Goal: Information Seeking & Learning: Check status

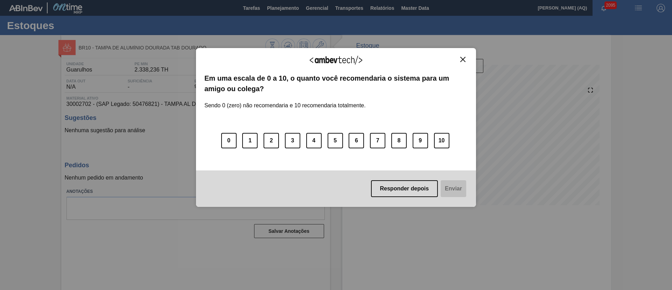
click at [463, 60] on img "Close" at bounding box center [462, 59] width 5 height 5
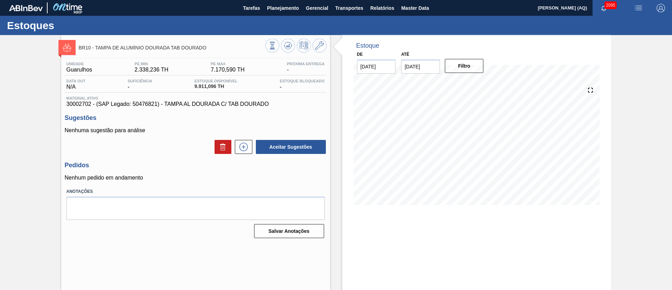
click at [633, 88] on div "BR10 - TAMPA DE ALUMÍNIO DOURADA TAB DOURADO Unidade Guarulhos PE MIN 2.338,236…" at bounding box center [336, 168] width 672 height 266
click at [301, 8] on button "Planejamento" at bounding box center [283, 8] width 39 height 16
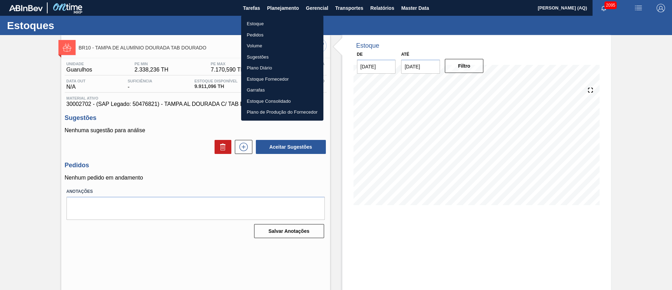
click at [273, 25] on li "Estoque" at bounding box center [282, 23] width 82 height 11
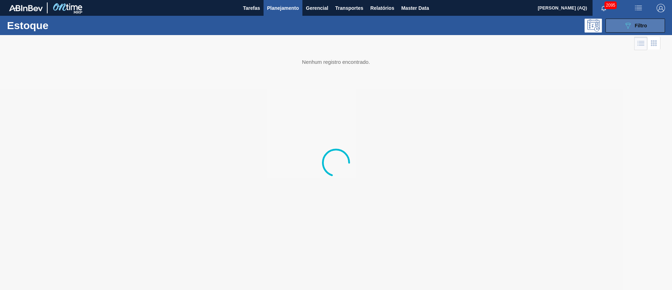
click at [638, 28] on div "089F7B8B-B2A5-4AFE-B5C0-19BA573D28AC Filtro" at bounding box center [635, 25] width 23 height 8
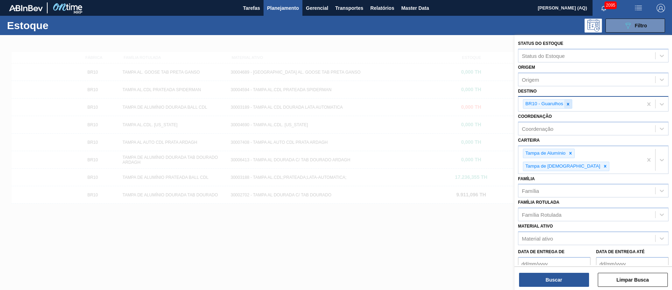
click at [565, 103] on div at bounding box center [568, 103] width 8 height 9
type input "AGUD"
click at [567, 278] on button "Buscar" at bounding box center [554, 279] width 70 height 14
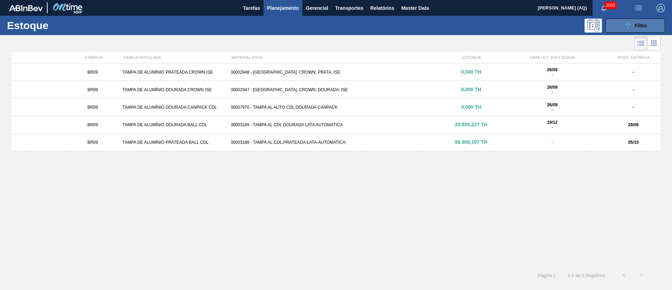
click at [636, 19] on button "089F7B8B-B2A5-4AFE-B5C0-19BA573D28AC Filtro" at bounding box center [636, 26] width 60 height 14
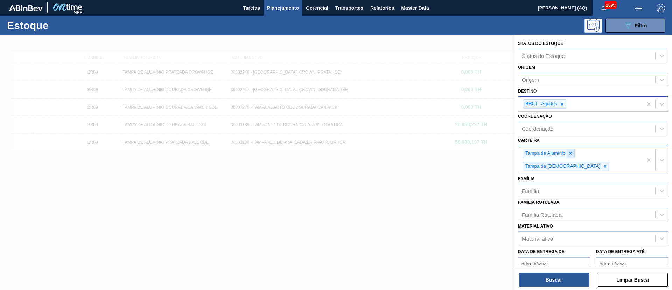
click at [571, 152] on icon at bounding box center [571, 153] width 2 height 2
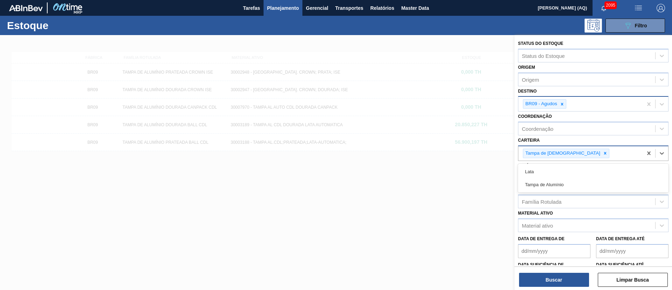
click at [571, 152] on div "Tampa de [DEMOGRAPHIC_DATA]" at bounding box center [580, 153] width 124 height 14
click at [603, 152] on icon at bounding box center [605, 153] width 5 height 5
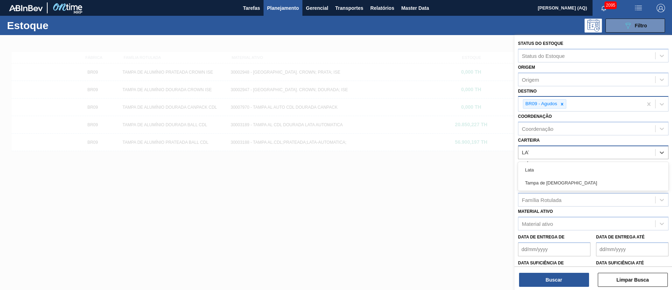
type input "LATA"
click at [551, 174] on div "Lata" at bounding box center [593, 169] width 151 height 13
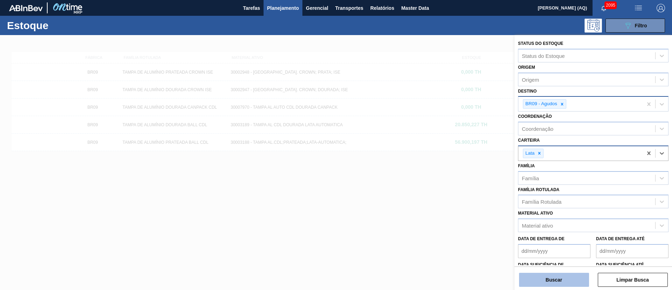
click at [573, 281] on button "Buscar" at bounding box center [554, 279] width 70 height 14
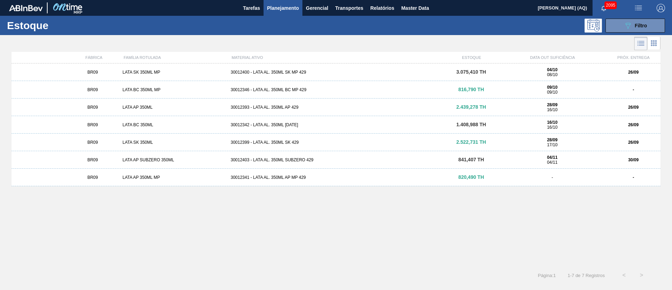
click at [270, 123] on div "30012342 - LATA AL. 350ML [DATE]" at bounding box center [336, 124] width 216 height 5
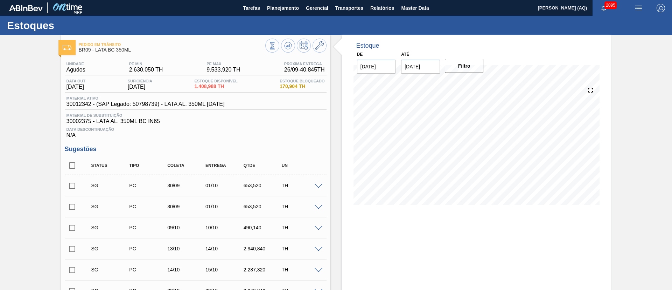
scroll to position [53, 0]
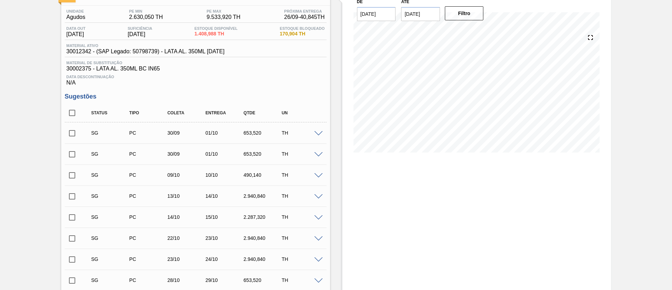
click at [72, 113] on input "checkbox" at bounding box center [72, 112] width 15 height 15
checkbox input "true"
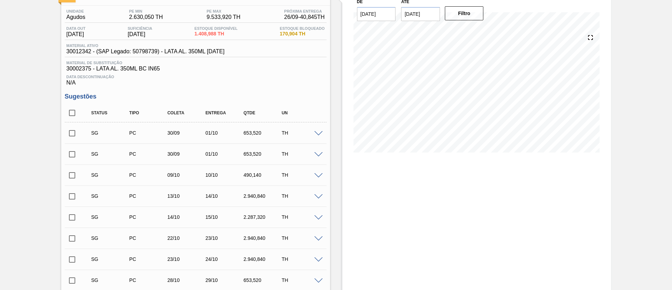
checkbox input "true"
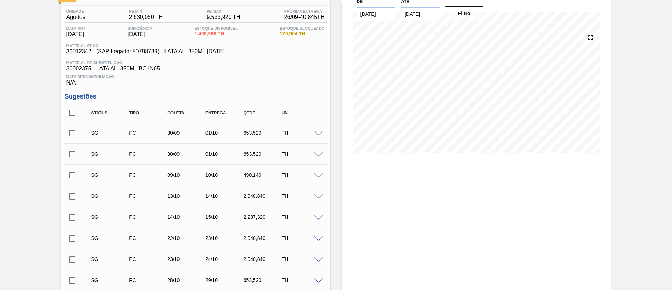
checkbox input "true"
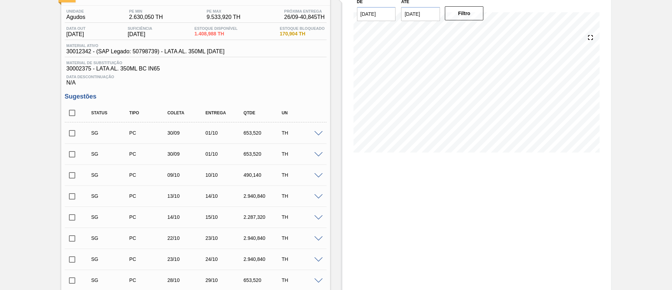
checkbox input "true"
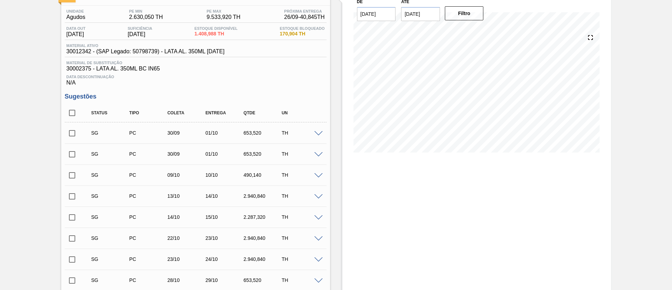
checkbox input "true"
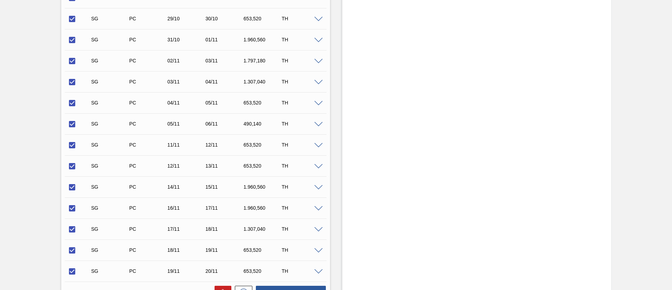
scroll to position [420, 0]
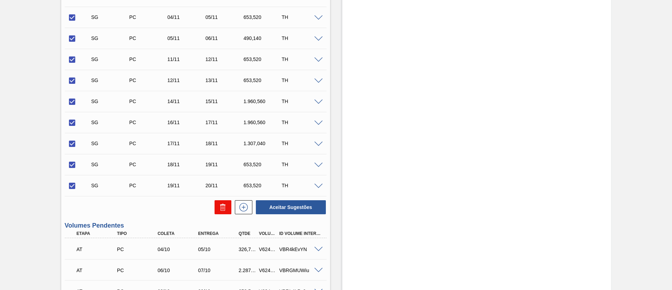
click at [221, 203] on icon at bounding box center [223, 207] width 8 height 8
checkbox input "false"
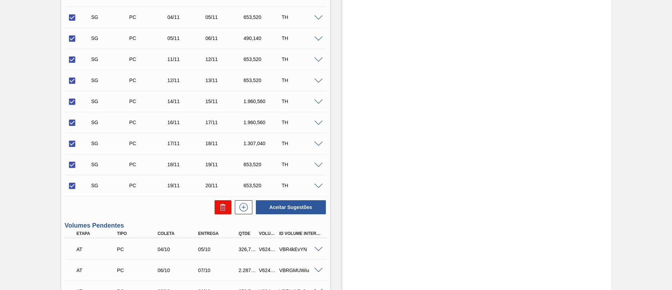
checkbox input "false"
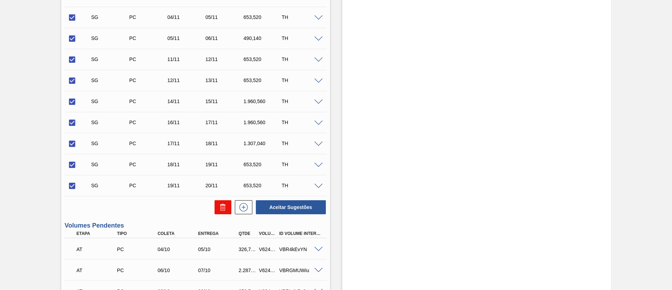
checkbox input "false"
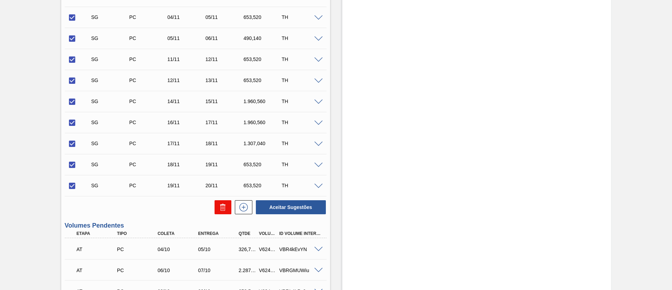
checkbox input "false"
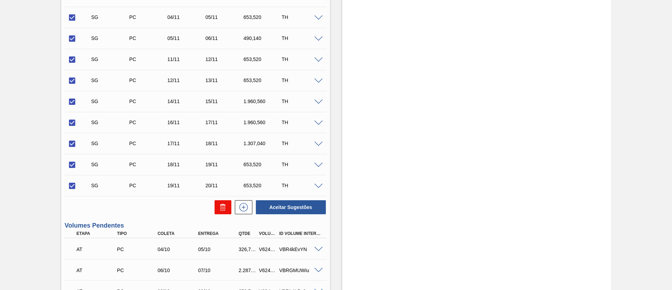
checkbox input "false"
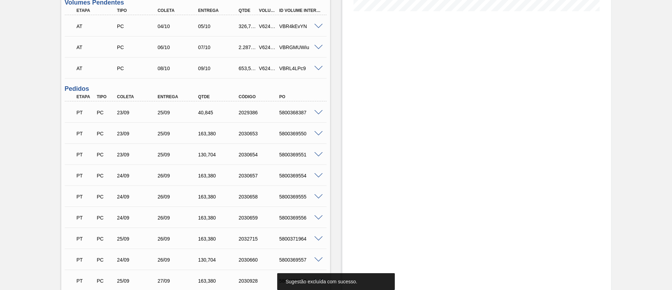
scroll to position [0, 0]
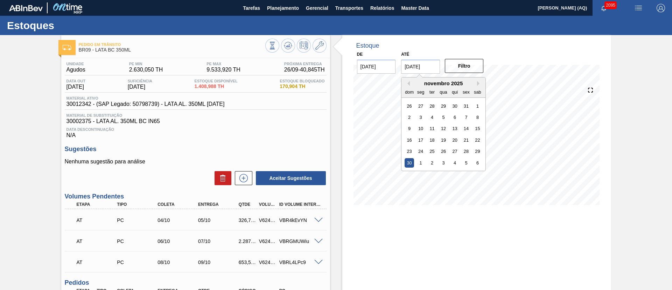
click at [414, 67] on input "[DATE]" at bounding box center [420, 67] width 39 height 14
click at [411, 82] on div "novembro 2025" at bounding box center [444, 83] width 84 height 6
click at [408, 82] on button "Previous Month" at bounding box center [407, 83] width 5 height 5
click at [479, 84] on button "Next Month" at bounding box center [479, 83] width 5 height 5
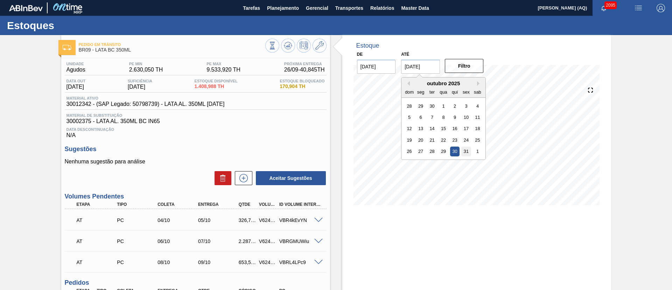
click at [466, 151] on div "31" at bounding box center [466, 150] width 9 height 9
type input "[DATE]"
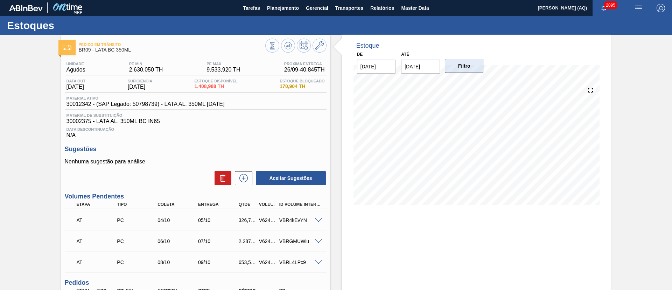
click at [459, 68] on button "Filtro" at bounding box center [464, 66] width 39 height 14
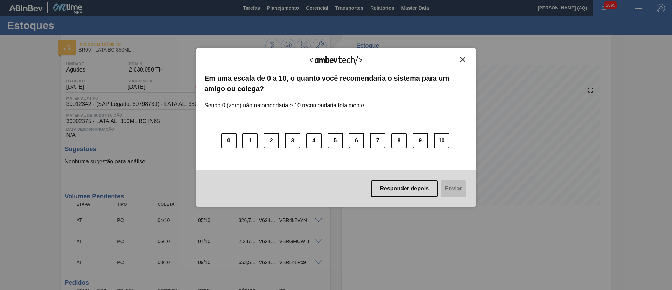
click at [464, 58] on img "Close" at bounding box center [462, 59] width 5 height 5
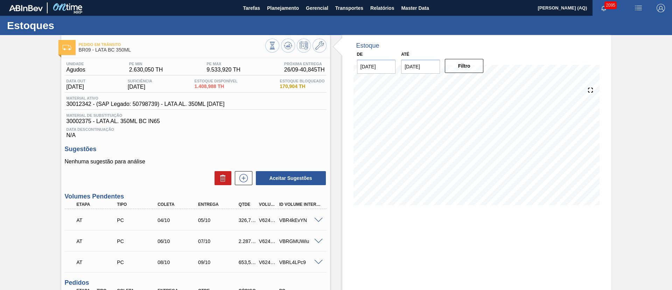
click at [495, 208] on div "17/10 Projeção de Estoque -3,297.619 [DOMAIN_NAME] 2,142.852 Política Objetiva …" at bounding box center [477, 145] width 246 height 140
click at [590, 94] on icon at bounding box center [591, 90] width 10 height 10
